Goal: Communication & Community: Answer question/provide support

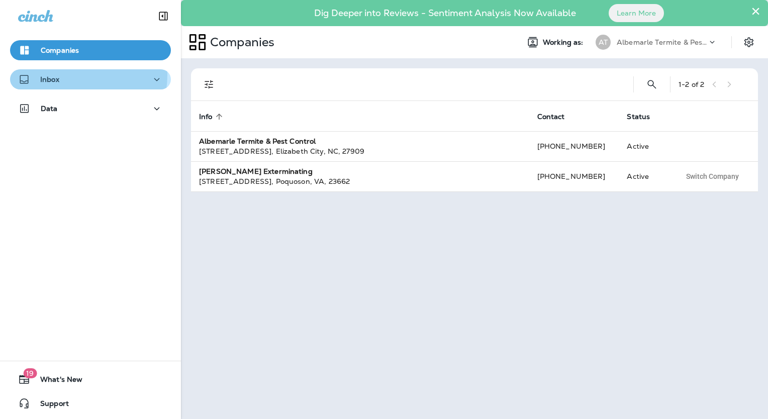
click at [56, 74] on div "Inbox" at bounding box center [38, 79] width 41 height 13
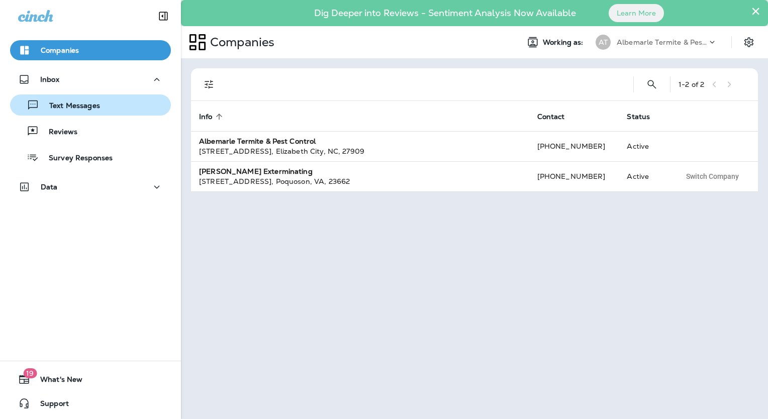
click at [73, 105] on p "Text Messages" at bounding box center [69, 107] width 61 height 10
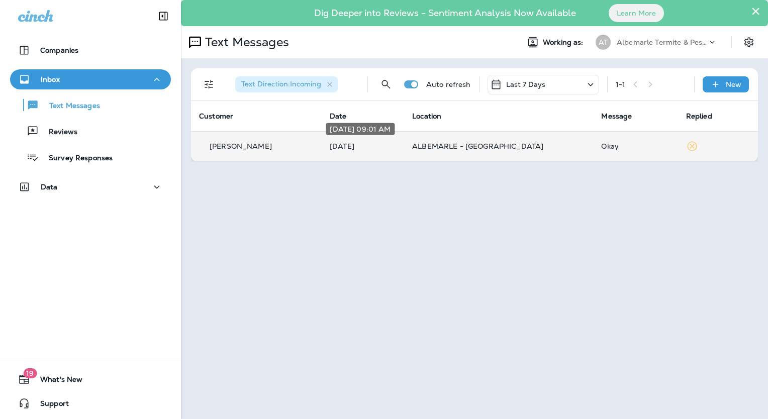
click at [330, 147] on p "[DATE]" at bounding box center [363, 146] width 66 height 8
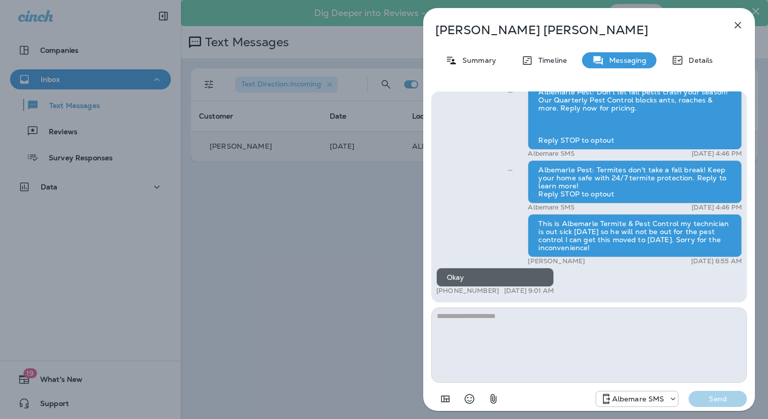
click at [734, 25] on icon "button" at bounding box center [738, 25] width 12 height 12
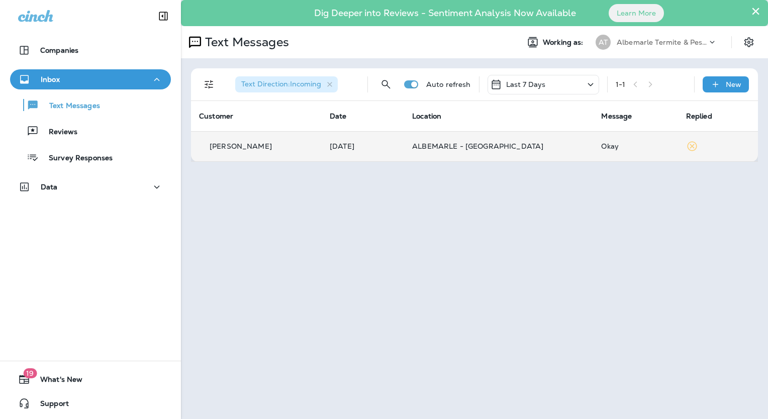
click at [707, 42] on icon at bounding box center [712, 42] width 10 height 10
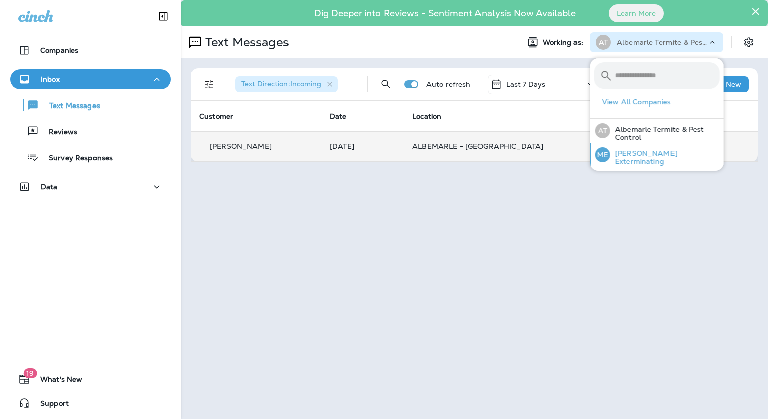
click at [643, 145] on div "ME [PERSON_NAME] Exterminating" at bounding box center [657, 155] width 133 height 24
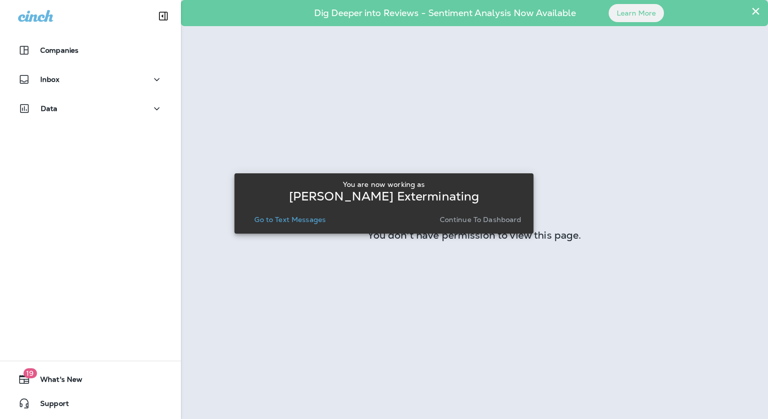
click at [307, 222] on p "Go to Text Messages" at bounding box center [289, 220] width 71 height 8
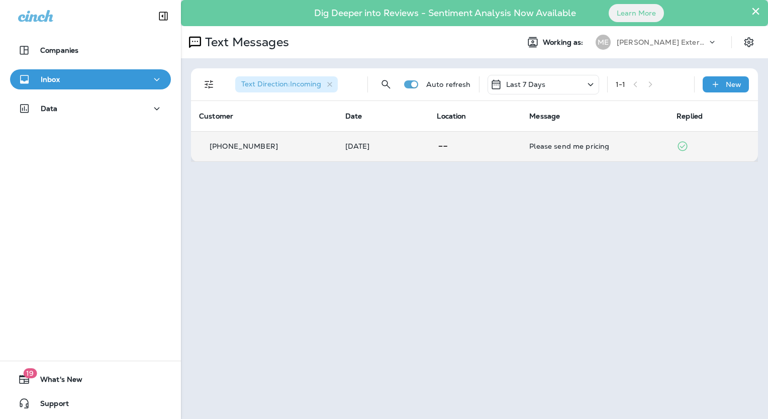
click at [268, 144] on p "[PHONE_NUMBER]" at bounding box center [244, 146] width 68 height 8
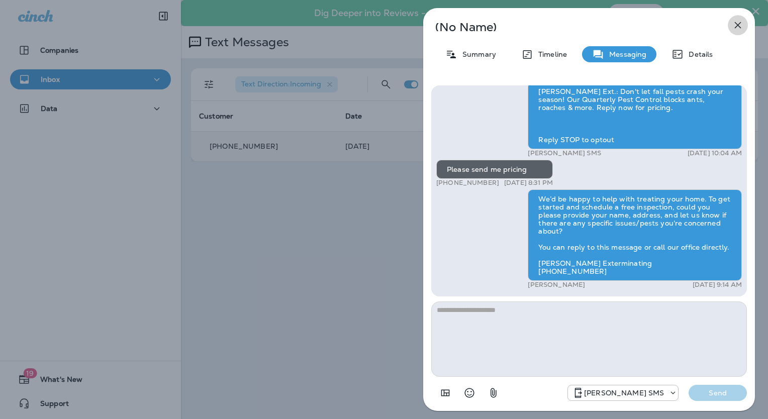
click at [733, 26] on icon "button" at bounding box center [738, 25] width 12 height 12
